Goal: Task Accomplishment & Management: Manage account settings

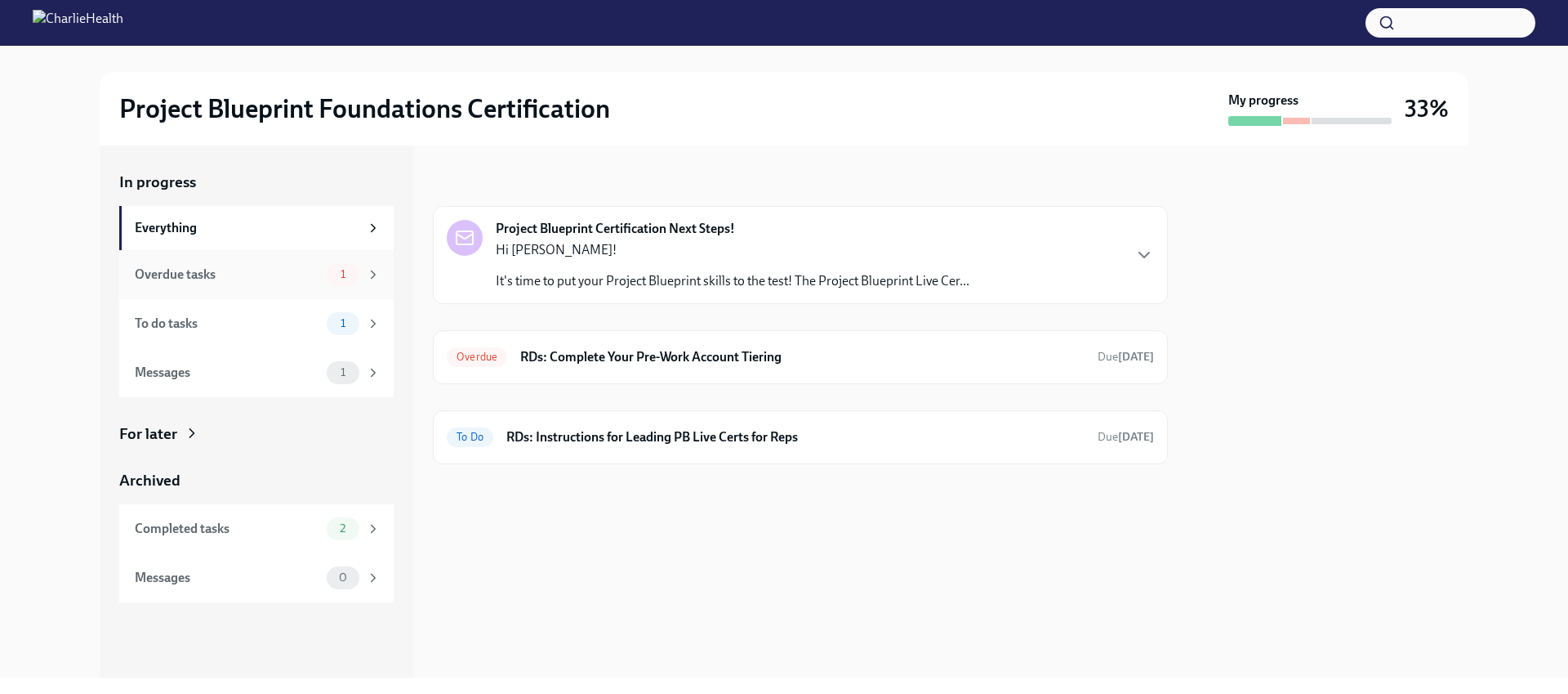
click at [256, 275] on div "Overdue tasks" at bounding box center [227, 274] width 186 height 18
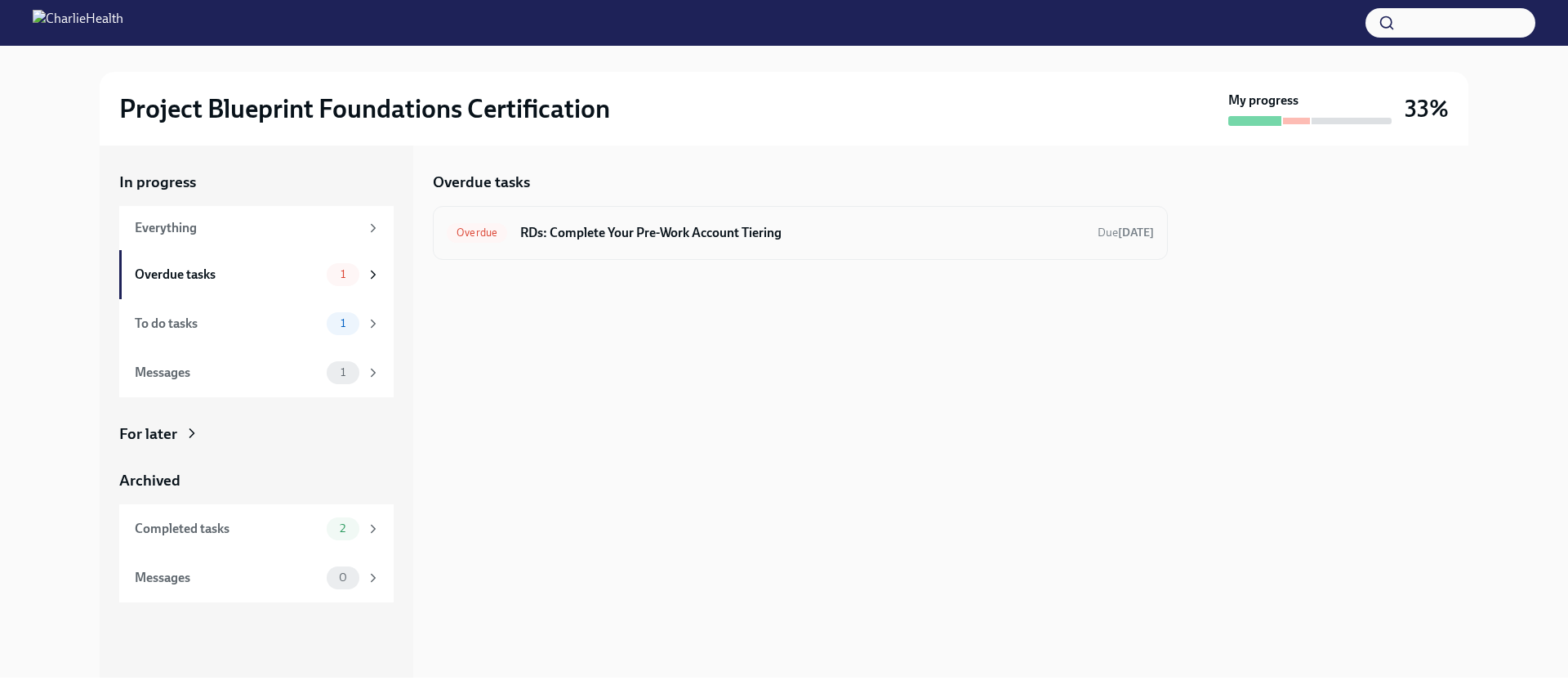
click at [703, 246] on div "Overdue RDs: Complete Your Pre-Work Account Tiering Due [DATE]" at bounding box center [800, 232] width 735 height 54
click at [602, 231] on h6 "RDs: Complete Your Pre-Work Account Tiering" at bounding box center [802, 233] width 564 height 18
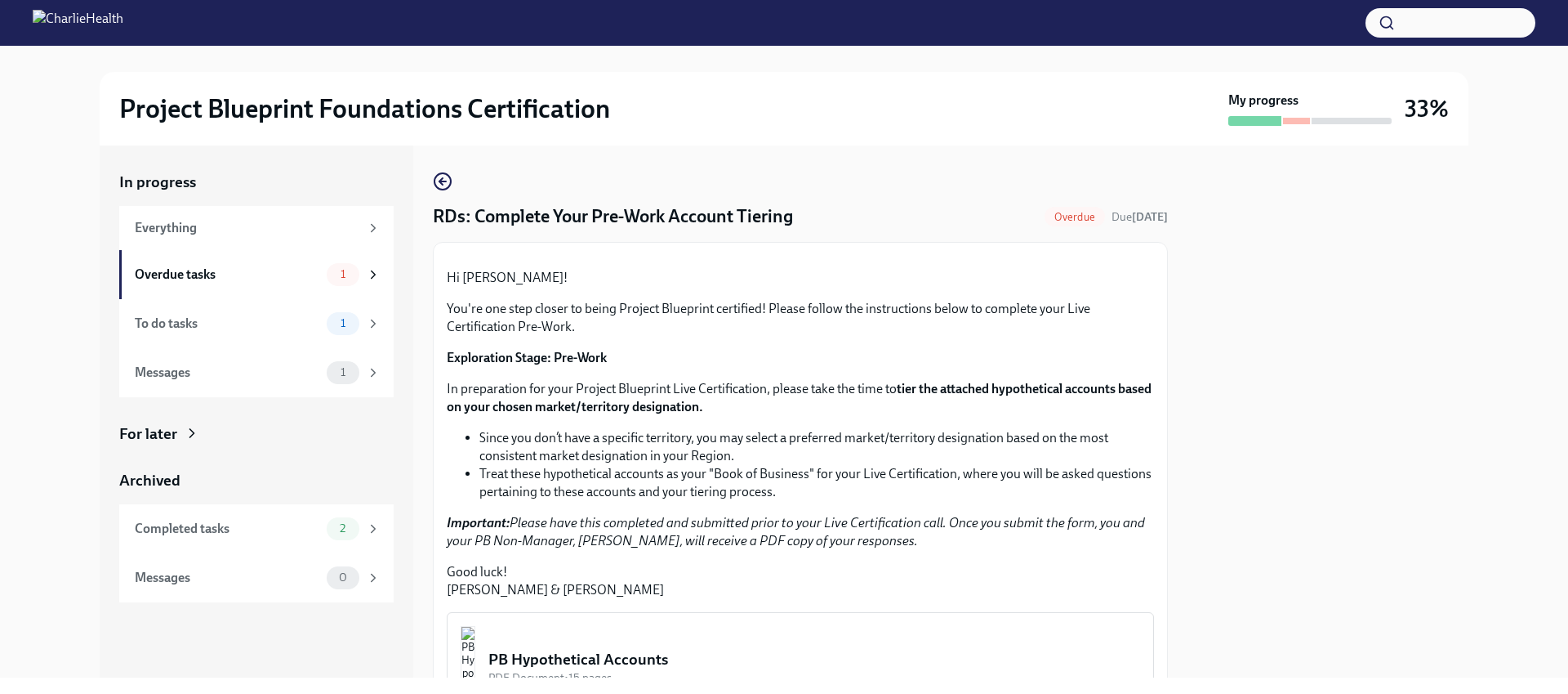
scroll to position [437, 0]
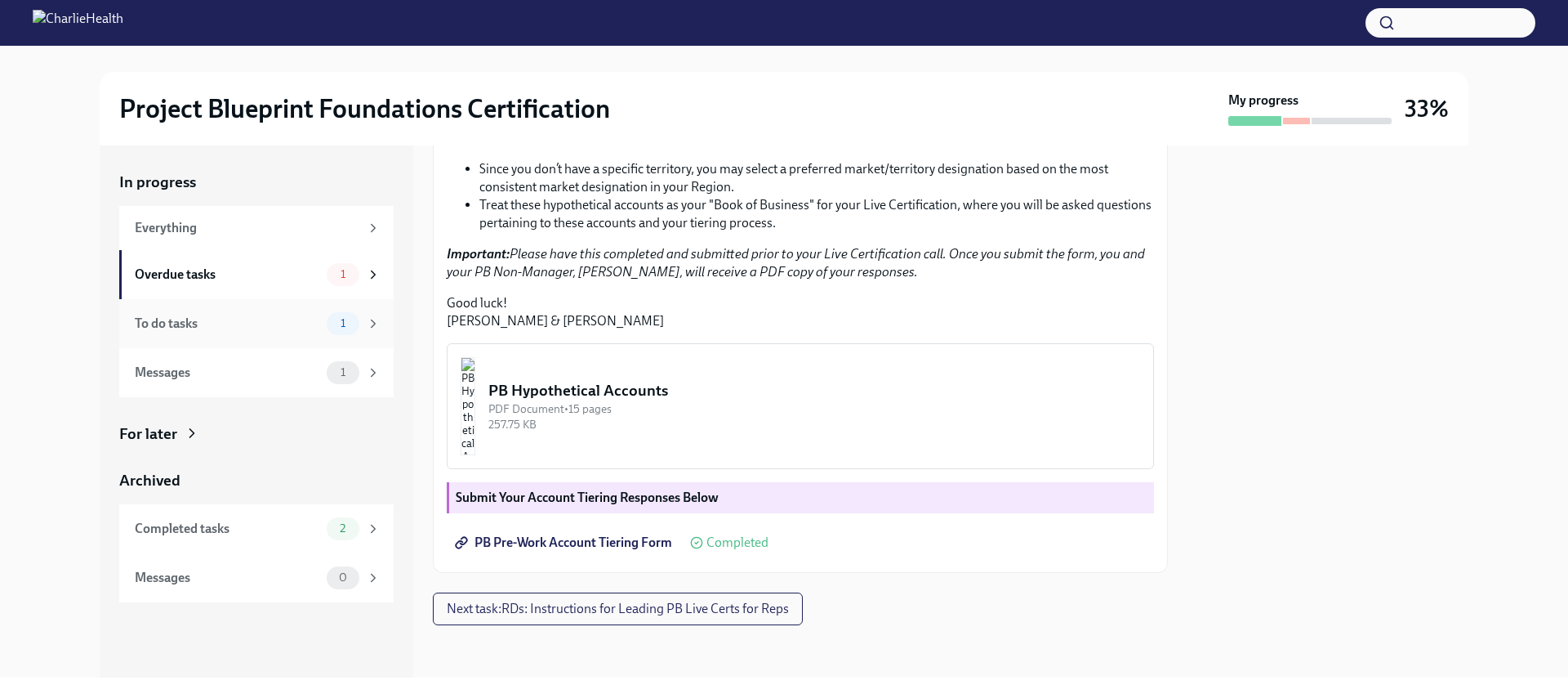
click at [212, 324] on div "To do tasks" at bounding box center [227, 323] width 186 height 18
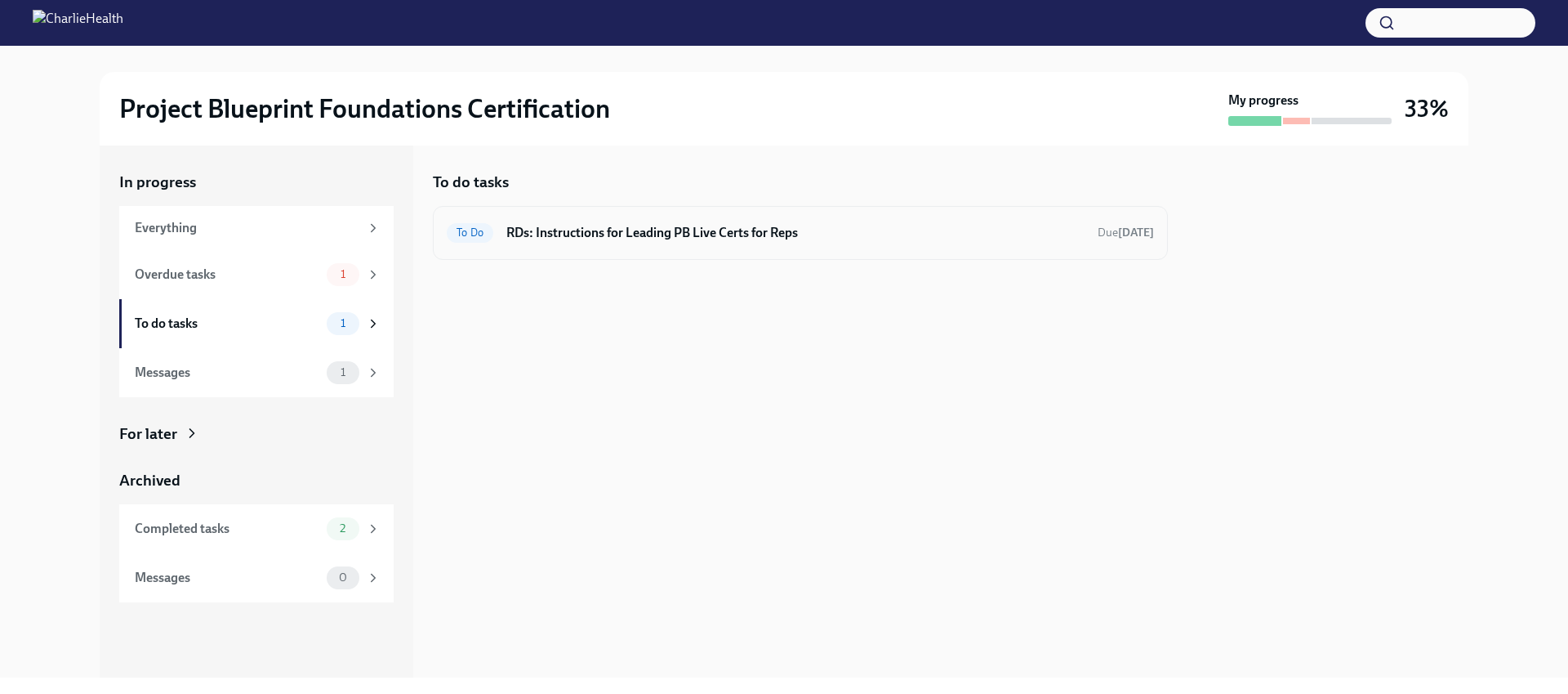
click at [868, 235] on h6 "RDs: Instructions for Leading PB Live Certs for Reps" at bounding box center [795, 233] width 578 height 18
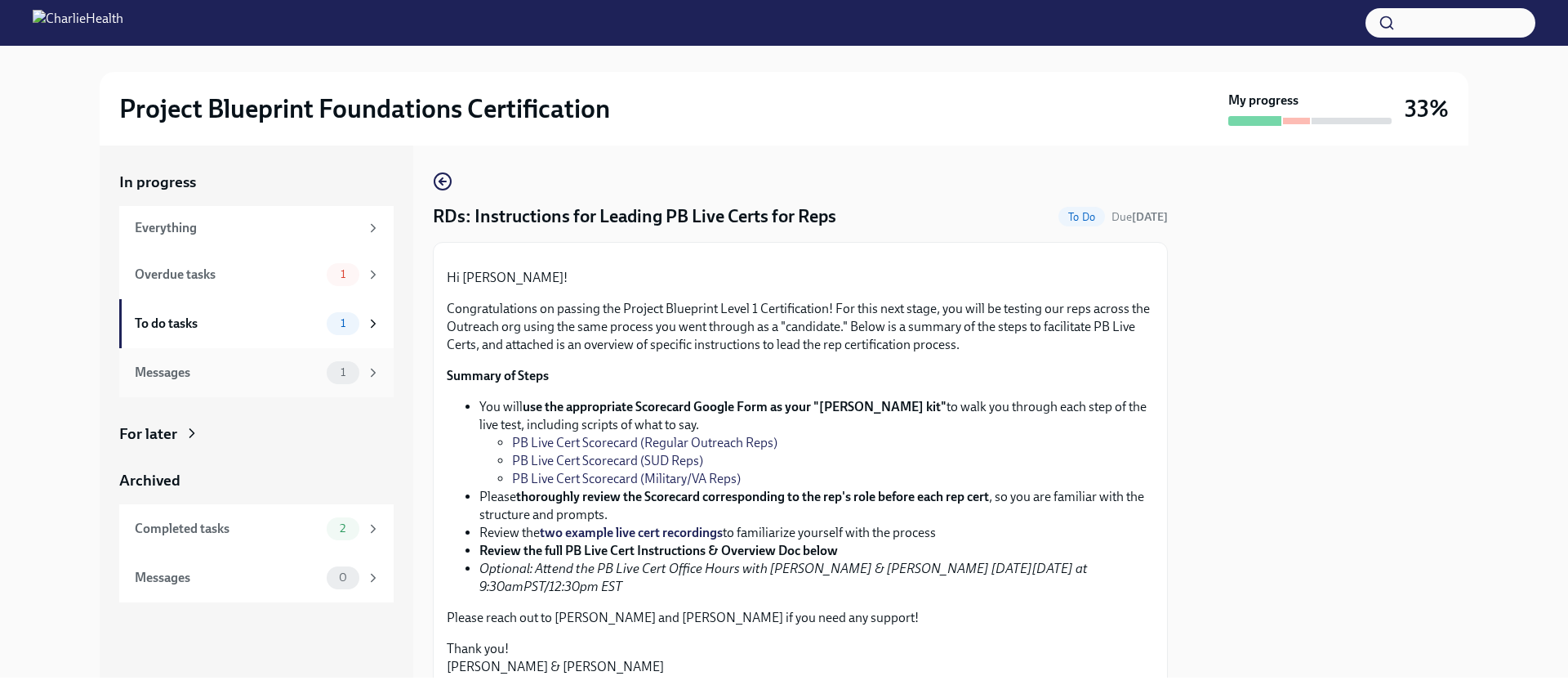
click at [225, 378] on div "Messages" at bounding box center [227, 373] width 186 height 18
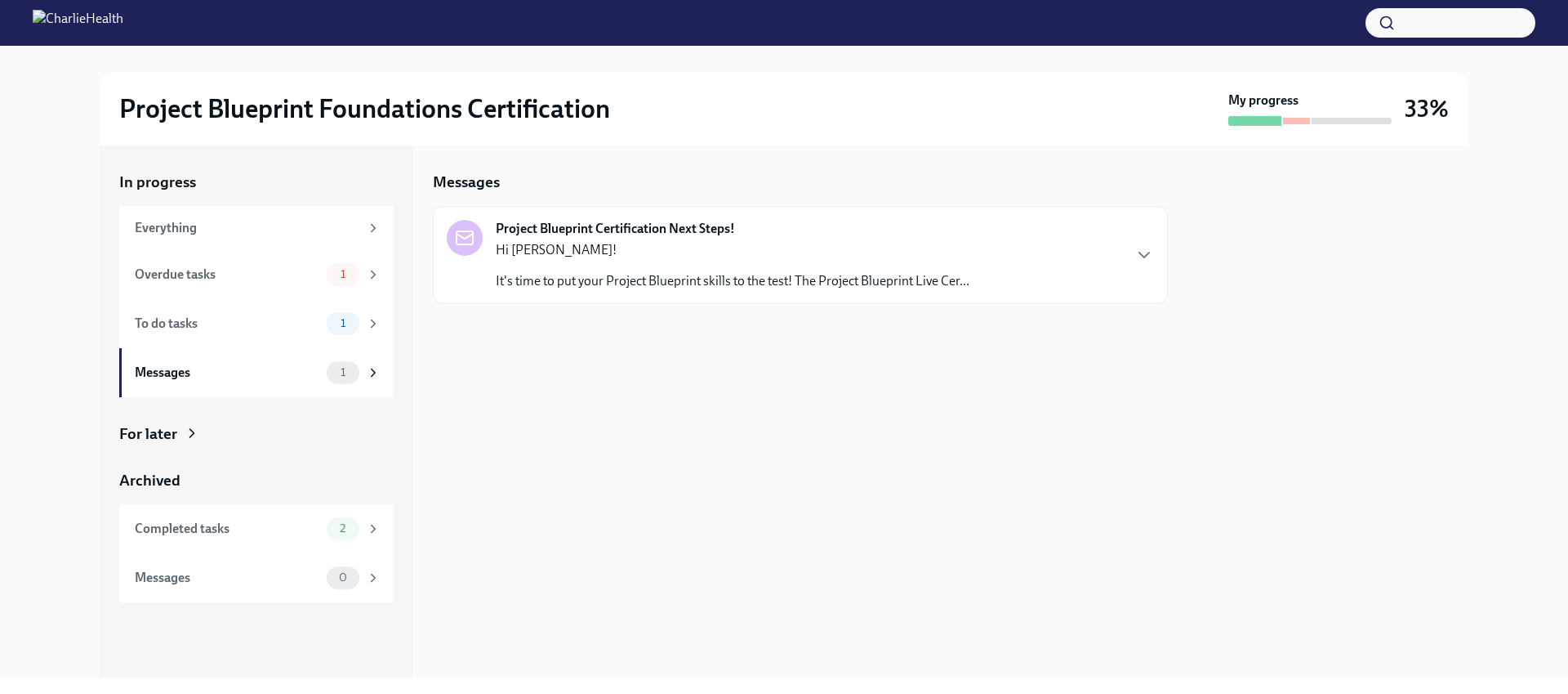
click at [880, 273] on p "It's time to put your Project Blueprint skills to the test! The Project Bluepri…" at bounding box center [732, 281] width 474 height 18
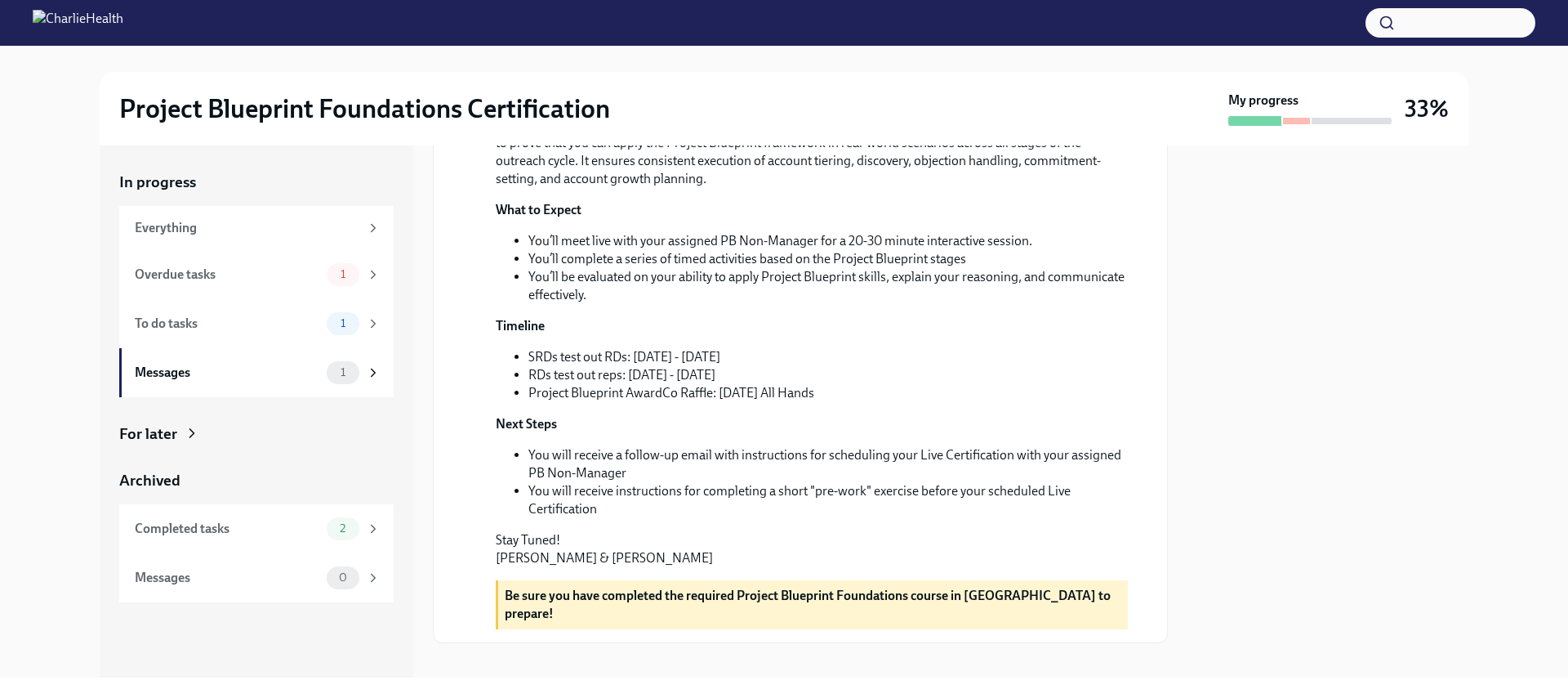
scroll to position [370, 0]
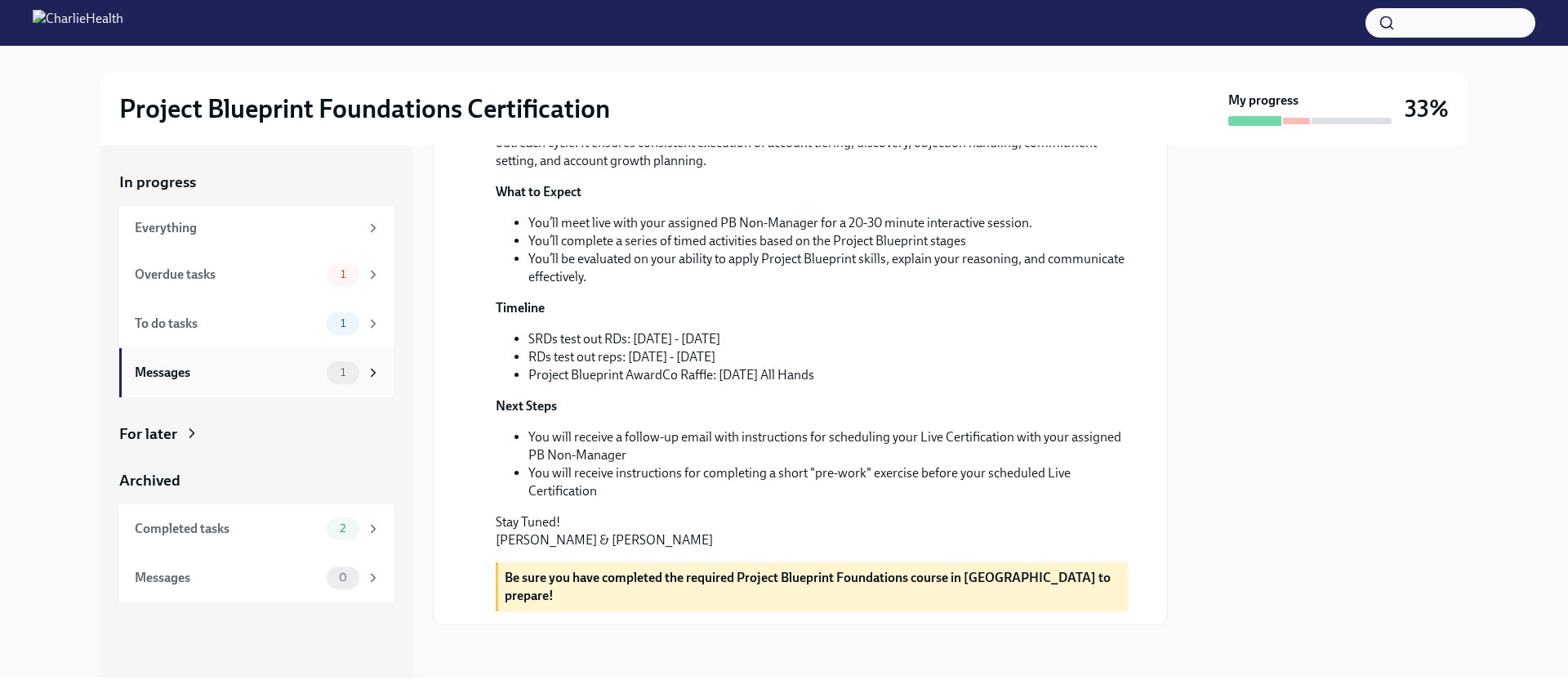
click at [260, 375] on div "Messages" at bounding box center [227, 373] width 186 height 18
click at [227, 531] on div "Completed tasks" at bounding box center [227, 529] width 186 height 18
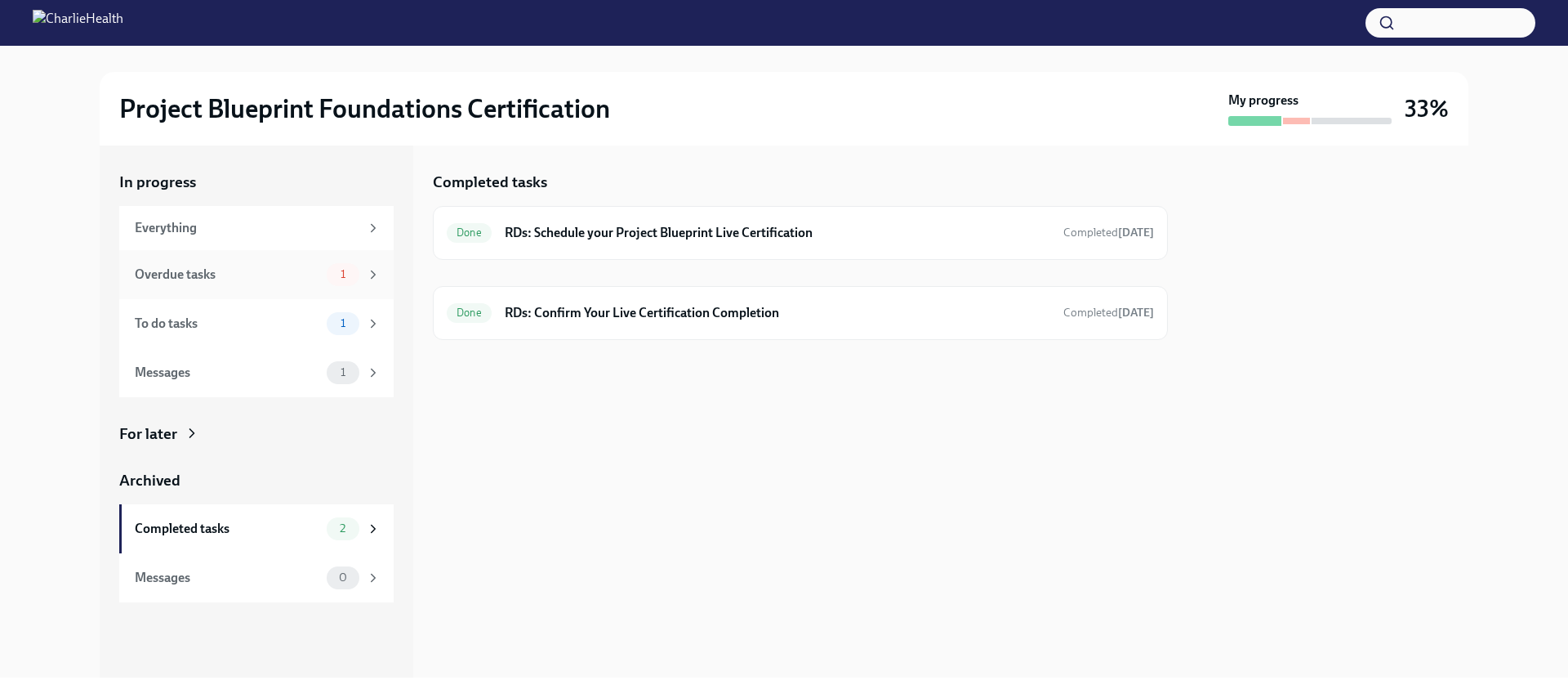
click at [248, 252] on div "Overdue tasks 1" at bounding box center [255, 274] width 274 height 49
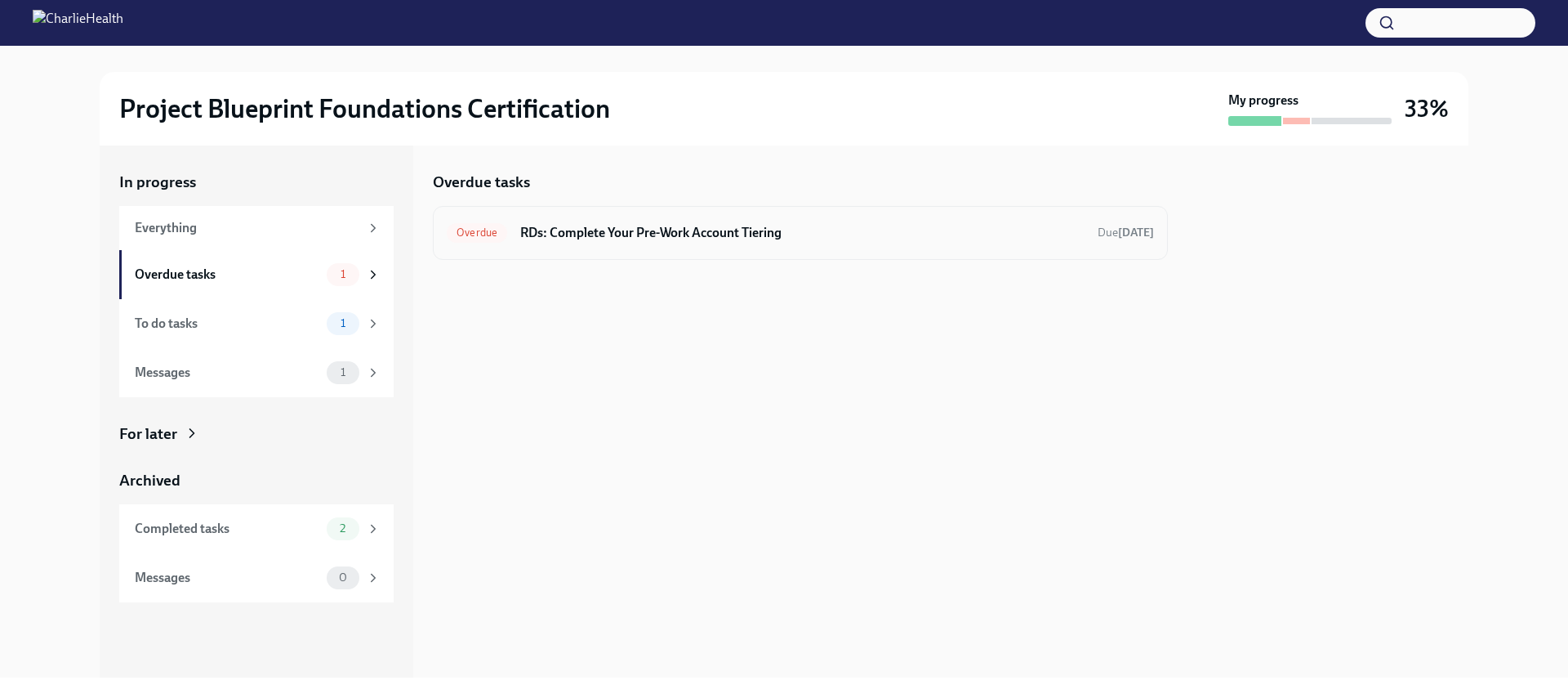
click at [984, 234] on h6 "RDs: Complete Your Pre-Work Account Tiering" at bounding box center [802, 233] width 564 height 18
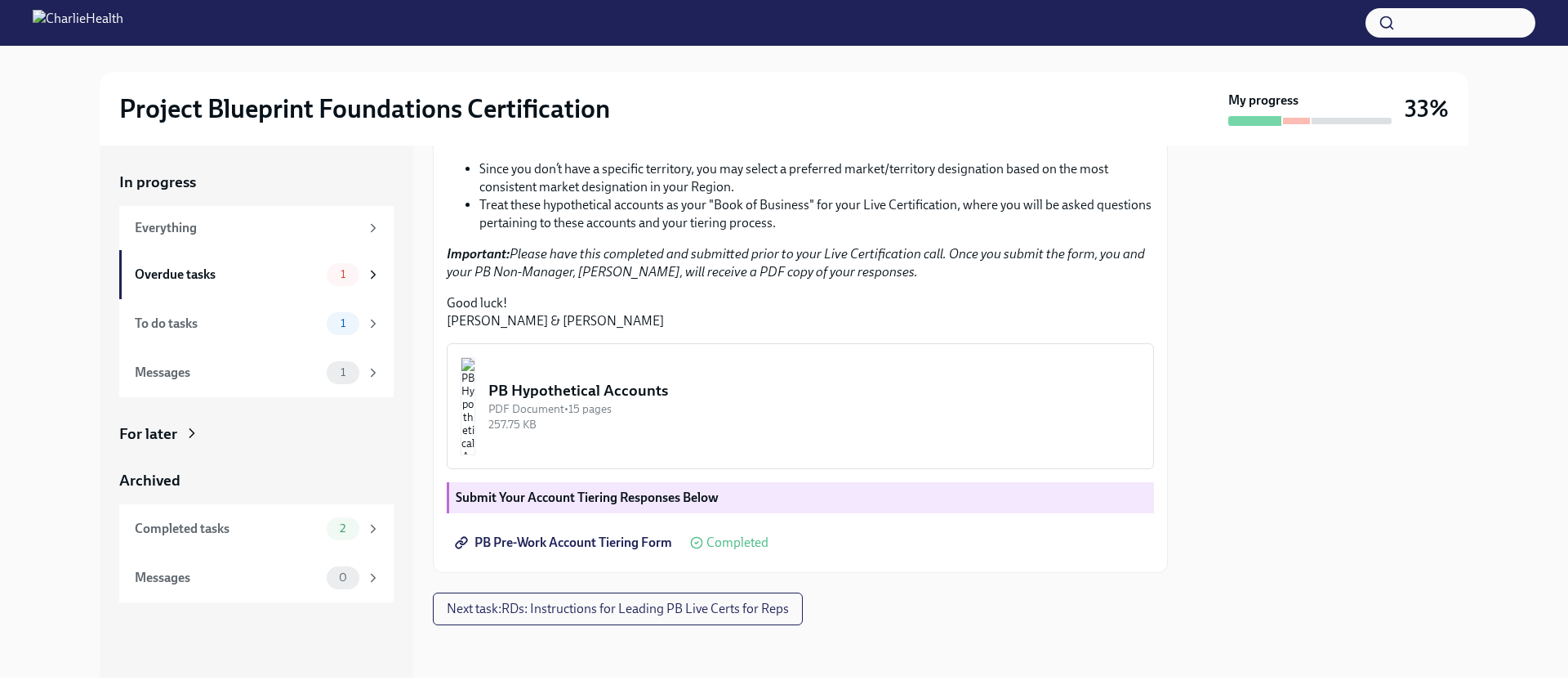
scroll to position [437, 0]
click at [544, 616] on button "Next task : RDs: Instructions for Leading PB Live Certs for Reps" at bounding box center [617, 608] width 369 height 32
